Goal: Task Accomplishment & Management: Use online tool/utility

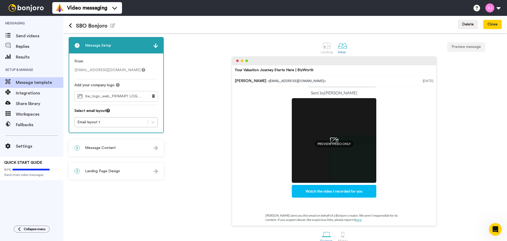
scroll to position [48, 0]
click at [206, 124] on div "Your Valuation Journey Starts Here | BizWorth [PERSON_NAME] <[EMAIL_ADDRESS][DO…" at bounding box center [333, 141] width 335 height 169
click at [111, 147] on span "Message Content" at bounding box center [100, 147] width 31 height 5
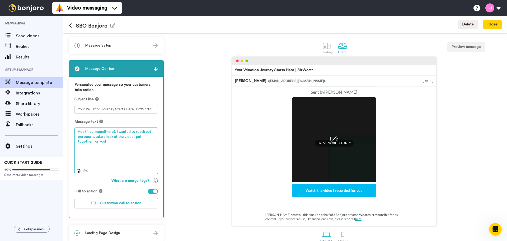
click at [123, 142] on textarea "Hey {first_name|there}, I wanted to reach out personally. take a look at the vi…" at bounding box center [115, 150] width 83 height 46
click at [132, 143] on textarea "Hey {first_name|there}, I wanted to reach out personally. take a look at the vi…" at bounding box center [115, 150] width 83 height 46
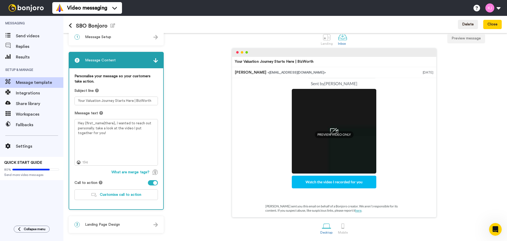
click at [119, 221] on div "3 Landing Page Design" at bounding box center [116, 224] width 94 height 16
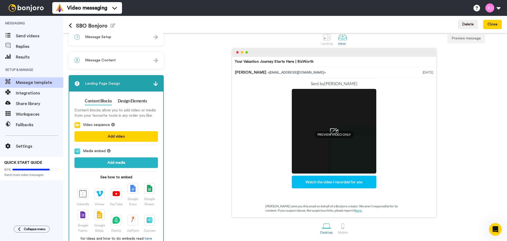
scroll to position [21, 0]
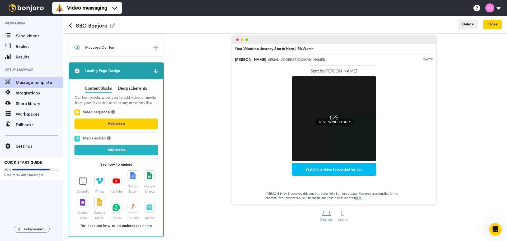
click at [203, 129] on div "Your Valuation Journey Starts Here | BizWorth [PERSON_NAME] <[EMAIL_ADDRESS][DO…" at bounding box center [333, 119] width 335 height 169
click at [137, 51] on div "2 Message Content" at bounding box center [116, 48] width 94 height 16
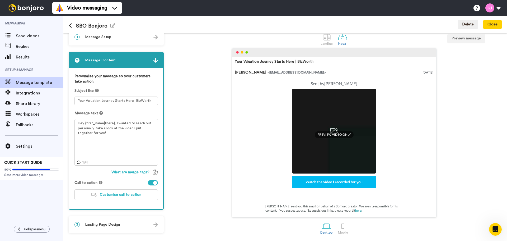
click at [131, 29] on div "SBO Bonjoro Edit name Delete Close" at bounding box center [285, 24] width 444 height 17
click at [494, 22] on button "Close" at bounding box center [492, 25] width 18 height 10
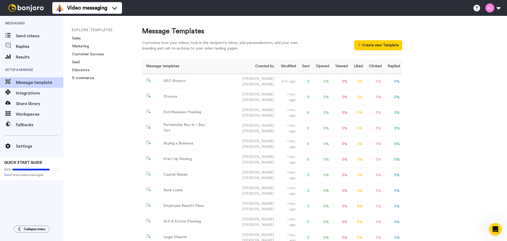
click at [335, 27] on div "Message Templates" at bounding box center [272, 31] width 260 height 10
click at [485, 145] on div "Message Templates Customise how your videos look in the recipient's inbox, add …" at bounding box center [320, 128] width 376 height 225
